Goal: Task Accomplishment & Management: Complete application form

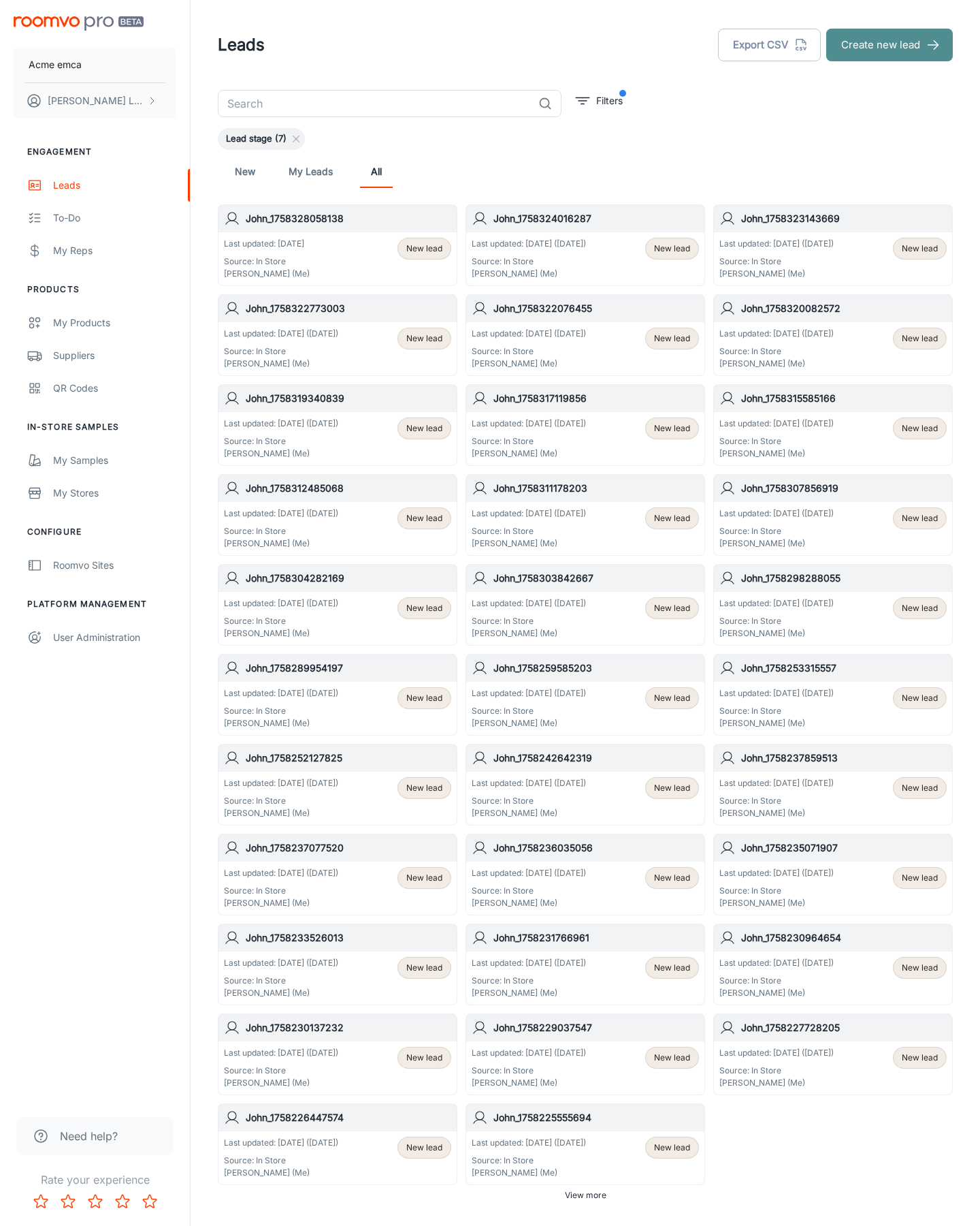
click at [889, 45] on button "Create new lead" at bounding box center [890, 45] width 127 height 33
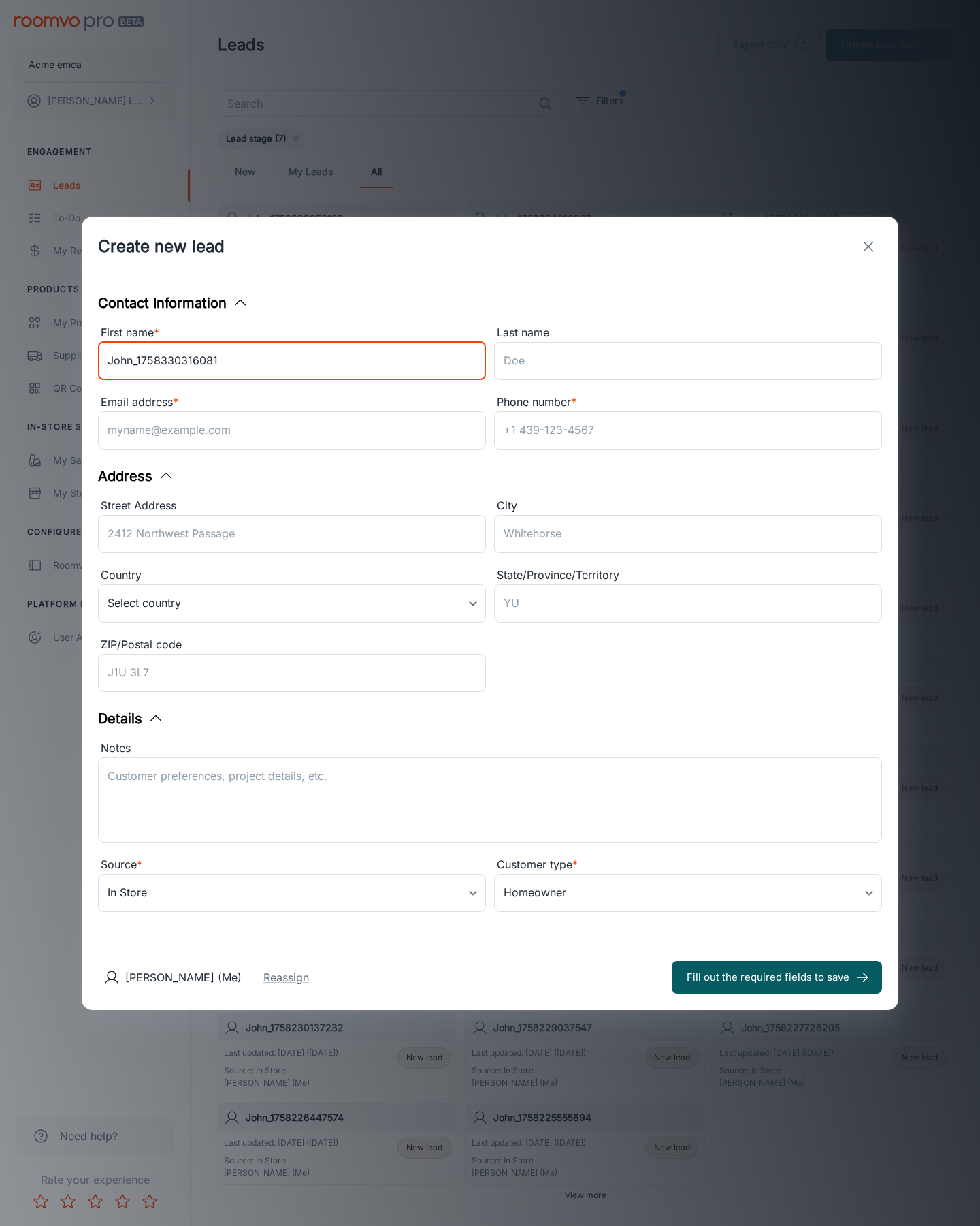
type input "John_1758330316081"
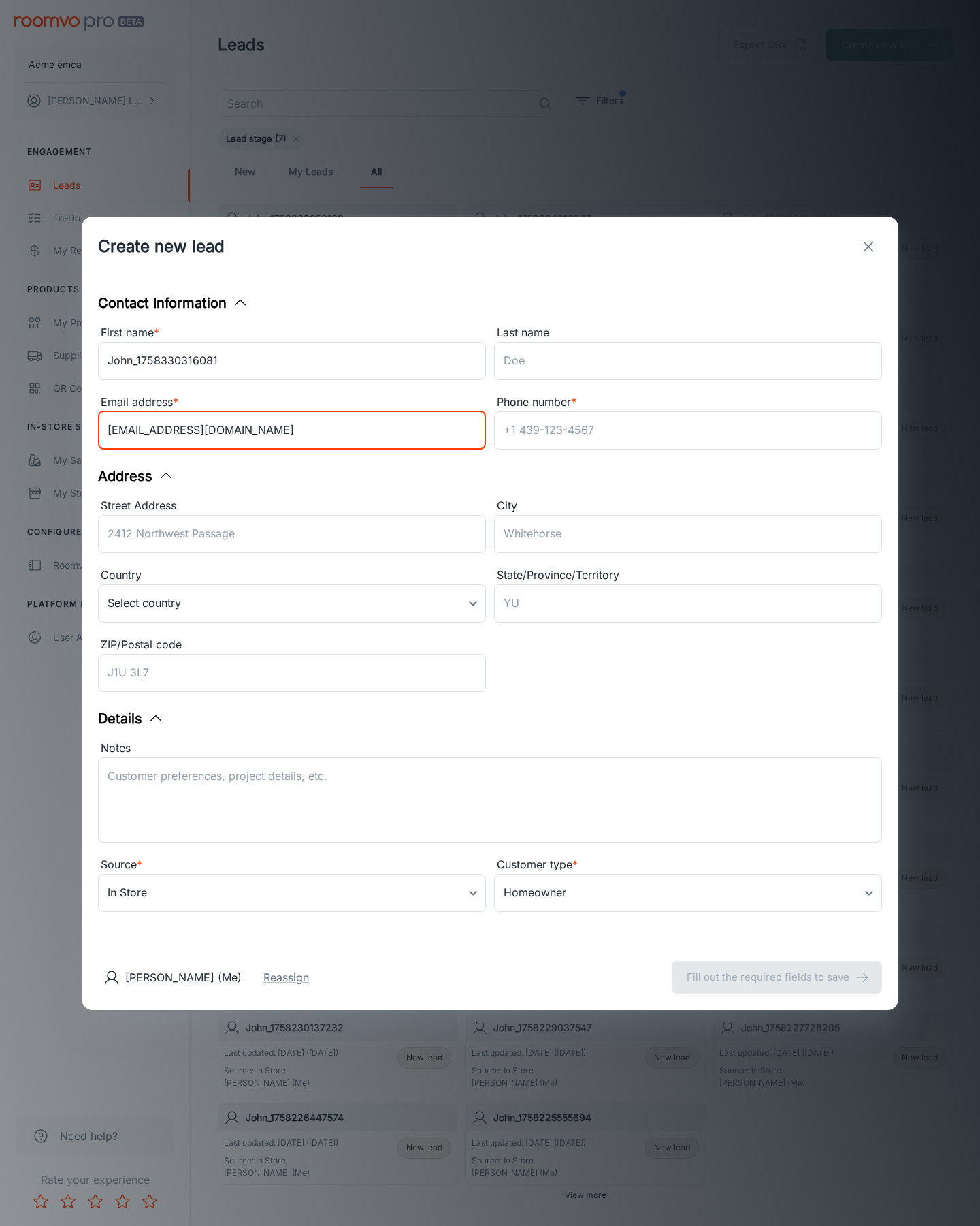
type input "[EMAIL_ADDRESS][DOMAIN_NAME]"
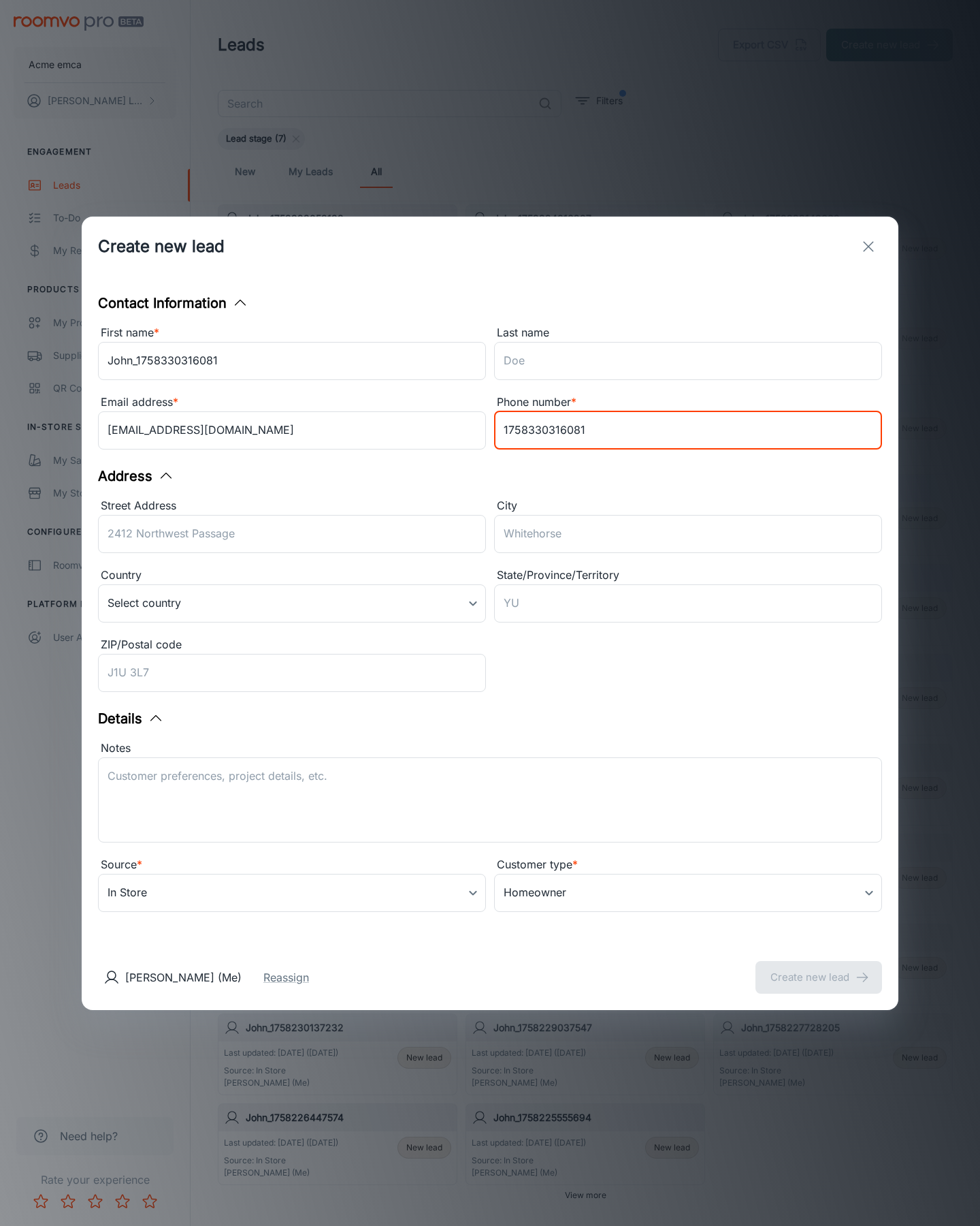
type input "1758330316081"
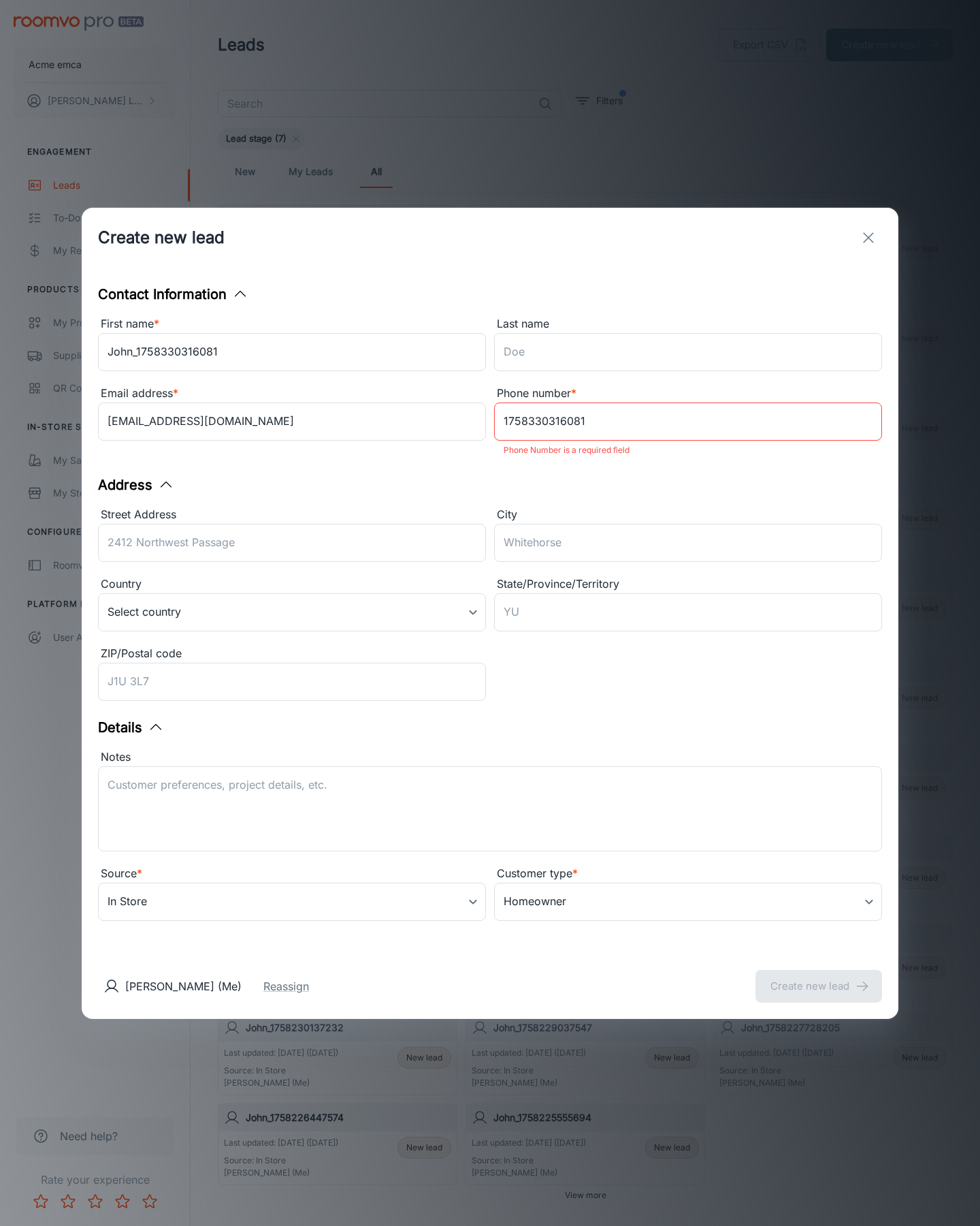
click at [819, 977] on button "Create new lead" at bounding box center [819, 986] width 127 height 33
